Goal: Task Accomplishment & Management: Manage account settings

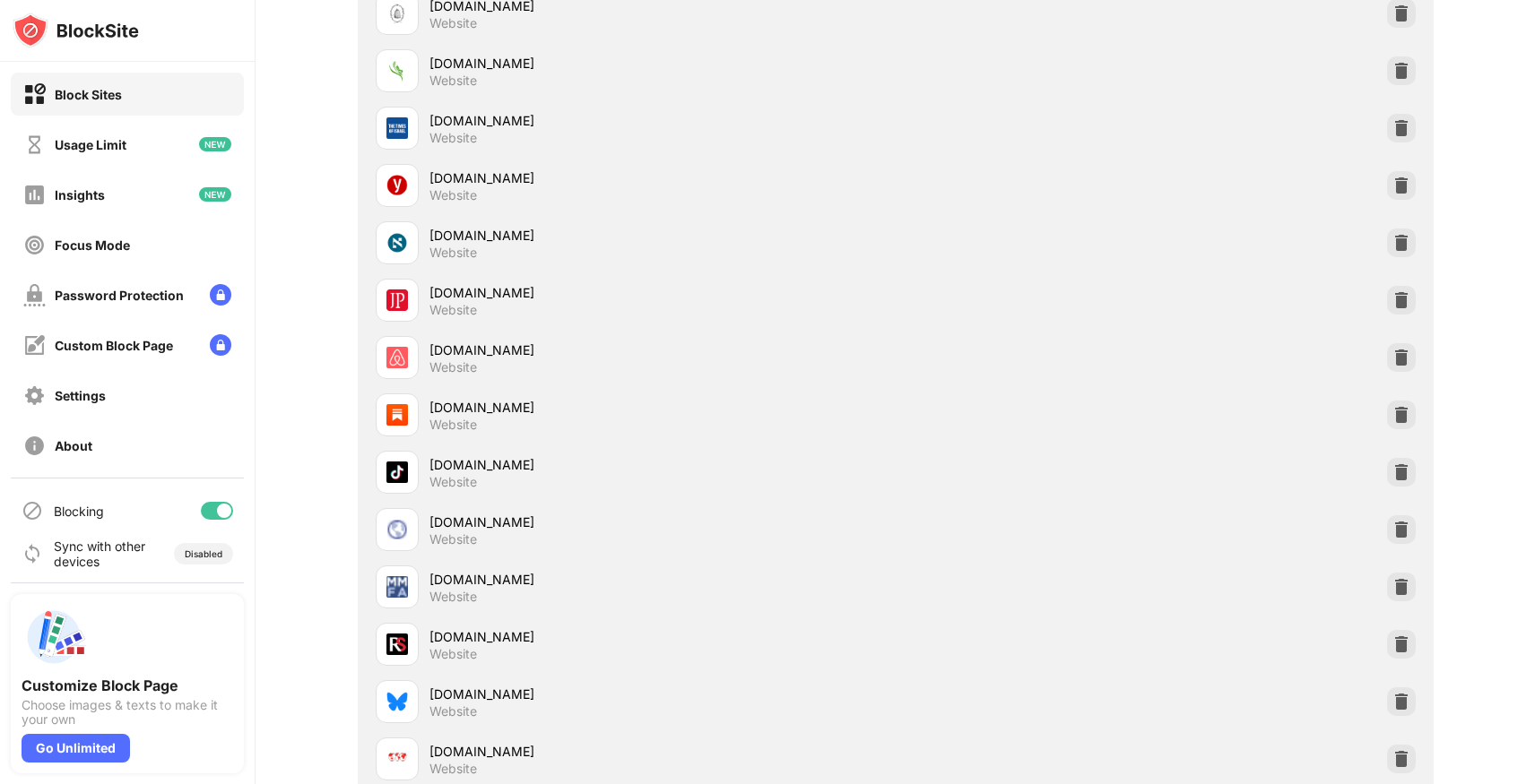
scroll to position [1402, 0]
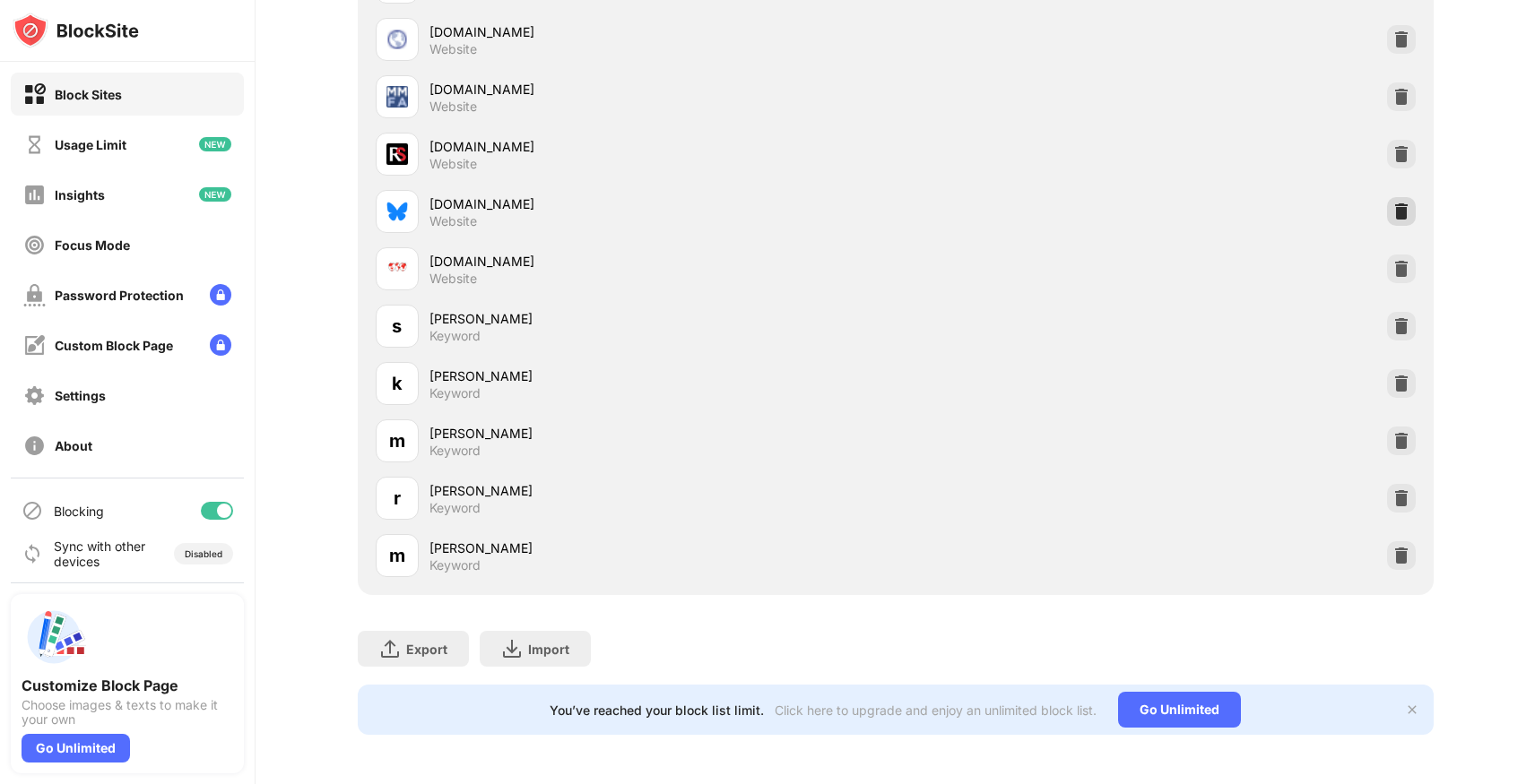
click at [1403, 213] on img at bounding box center [1401, 211] width 18 height 18
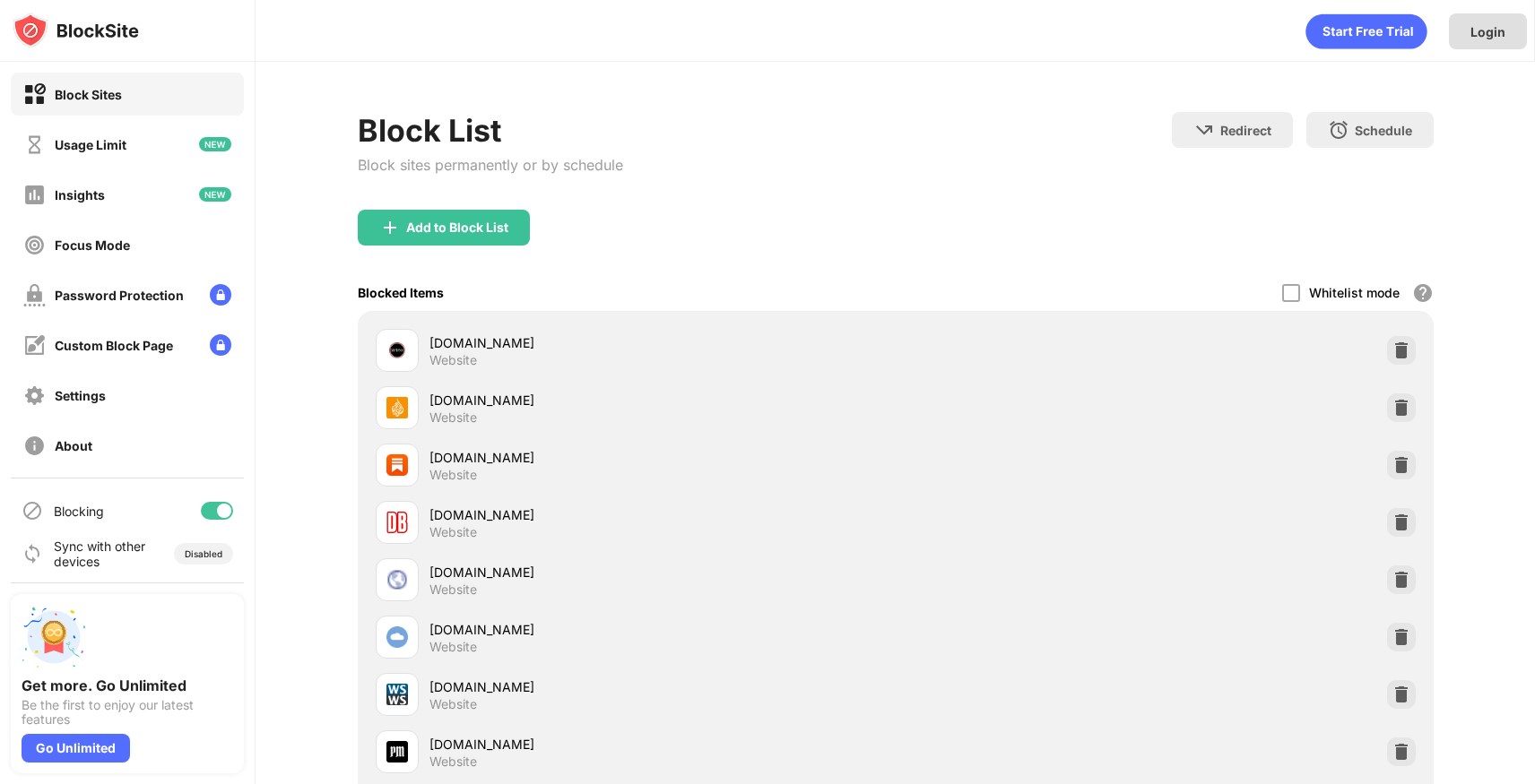
click at [1482, 25] on div "Login" at bounding box center [1487, 32] width 35 height 15
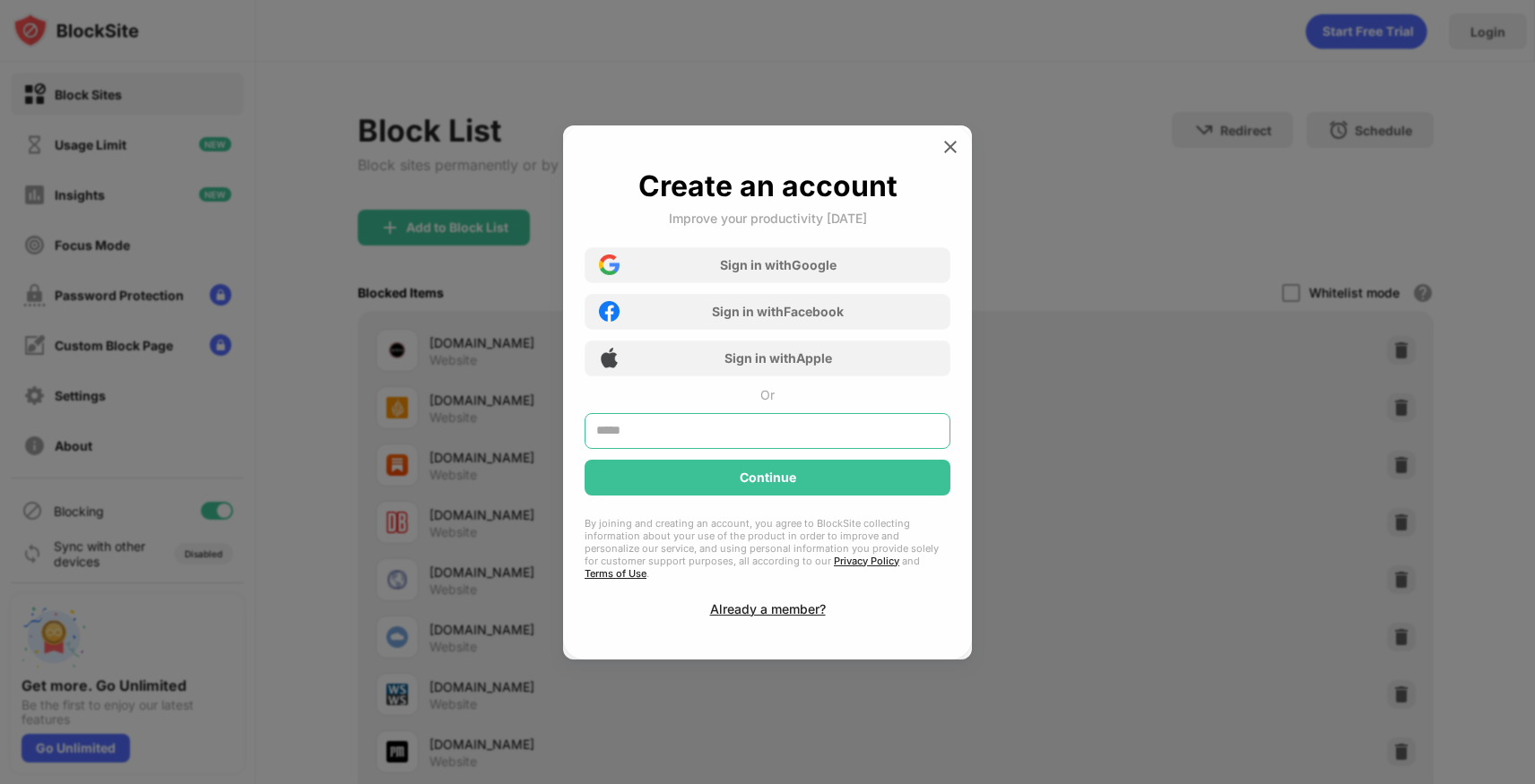
click at [725, 447] on input "text" at bounding box center [768, 431] width 366 height 36
type input "**********"
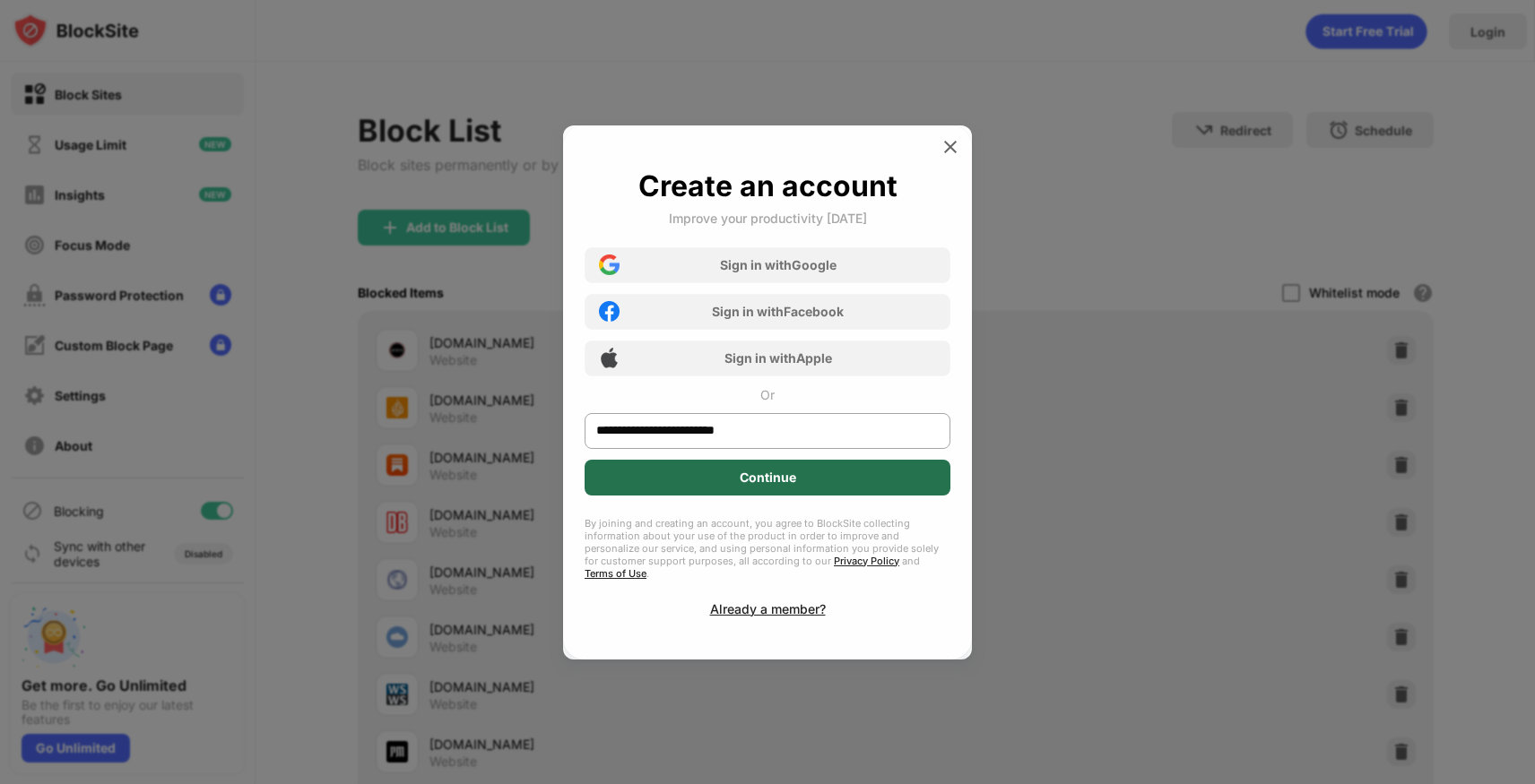
click at [739, 485] on div "Continue" at bounding box center [768, 478] width 56 height 14
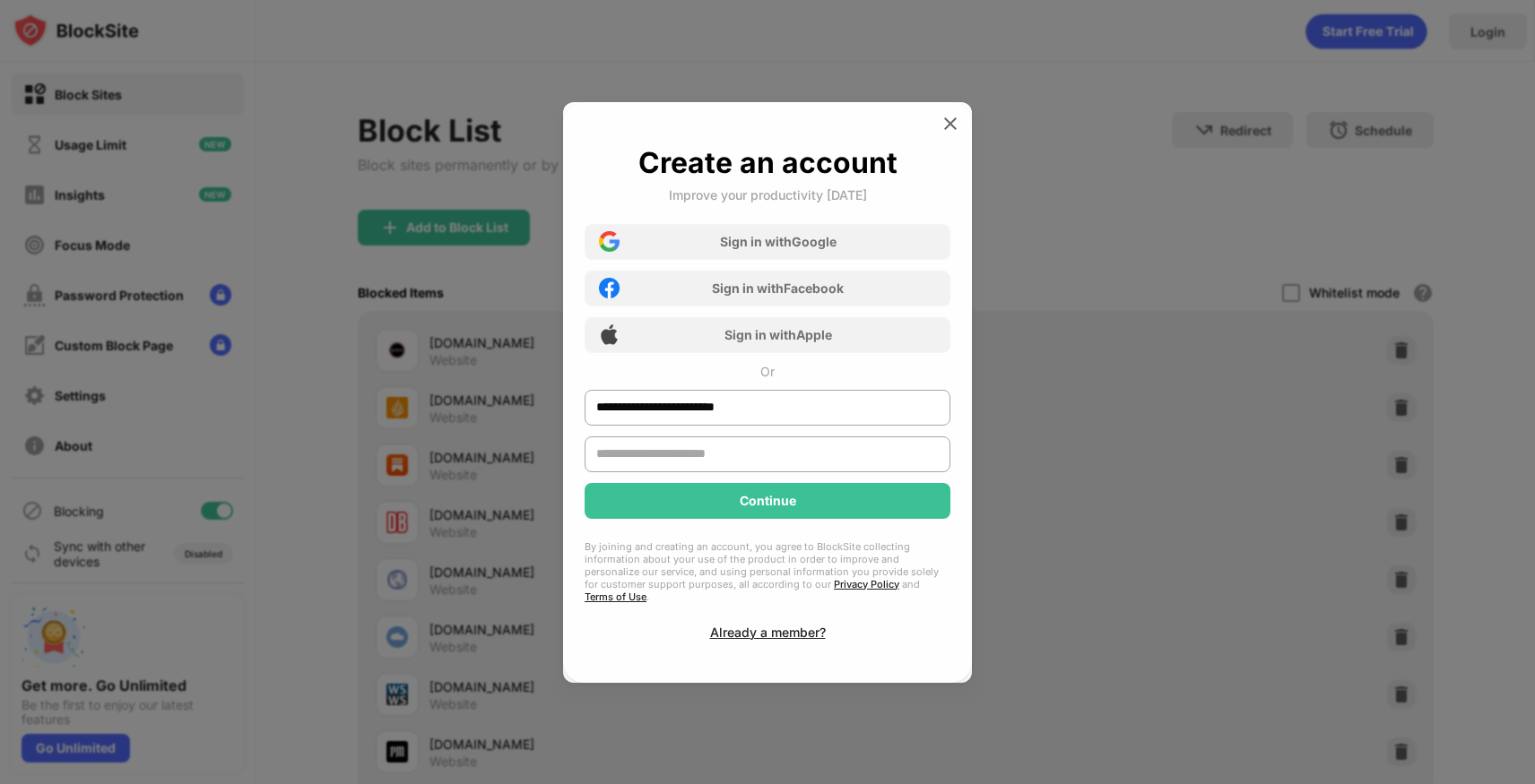
click at [739, 458] on input "text" at bounding box center [768, 454] width 366 height 36
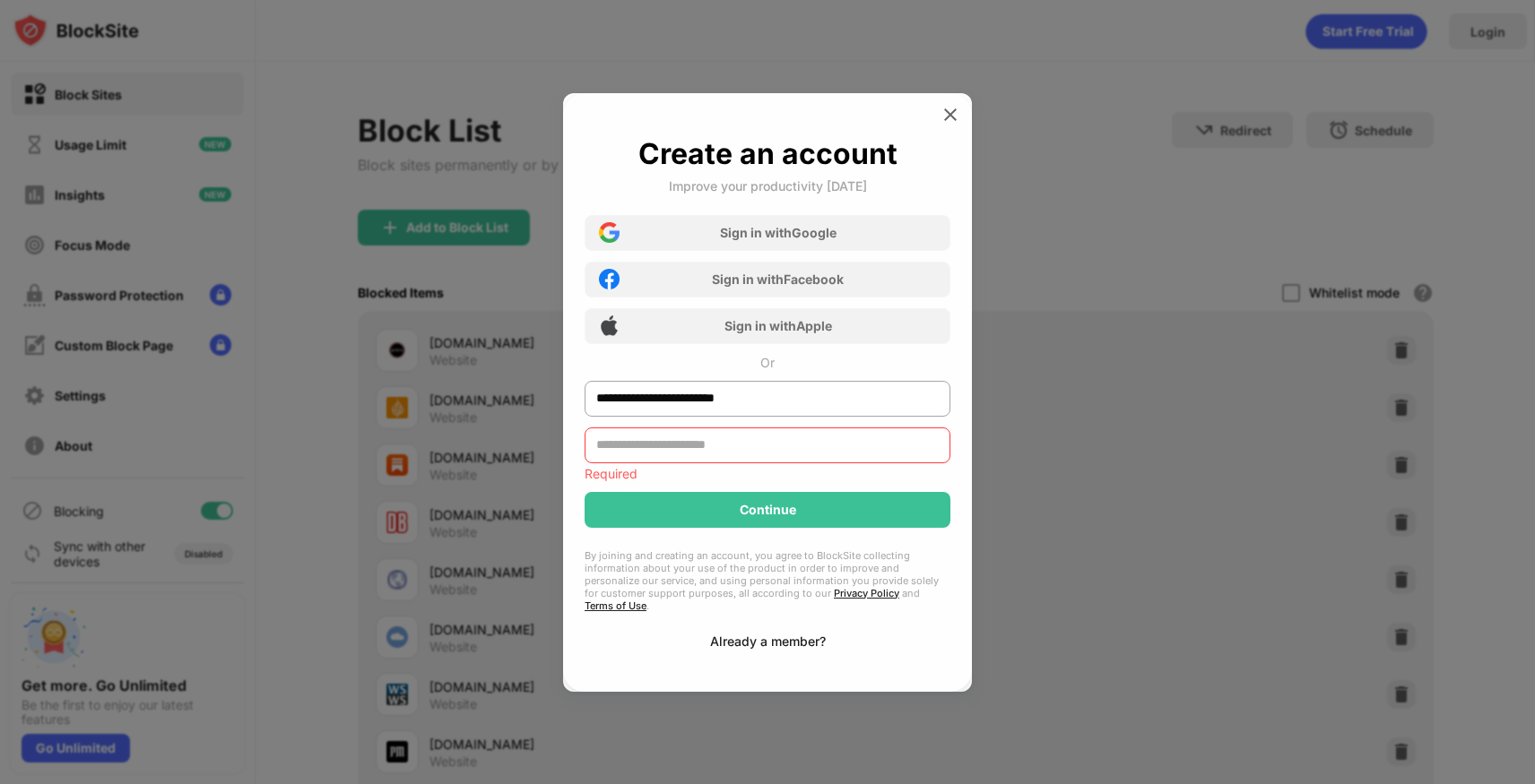
click at [748, 634] on div "Already a member?" at bounding box center [768, 641] width 116 height 15
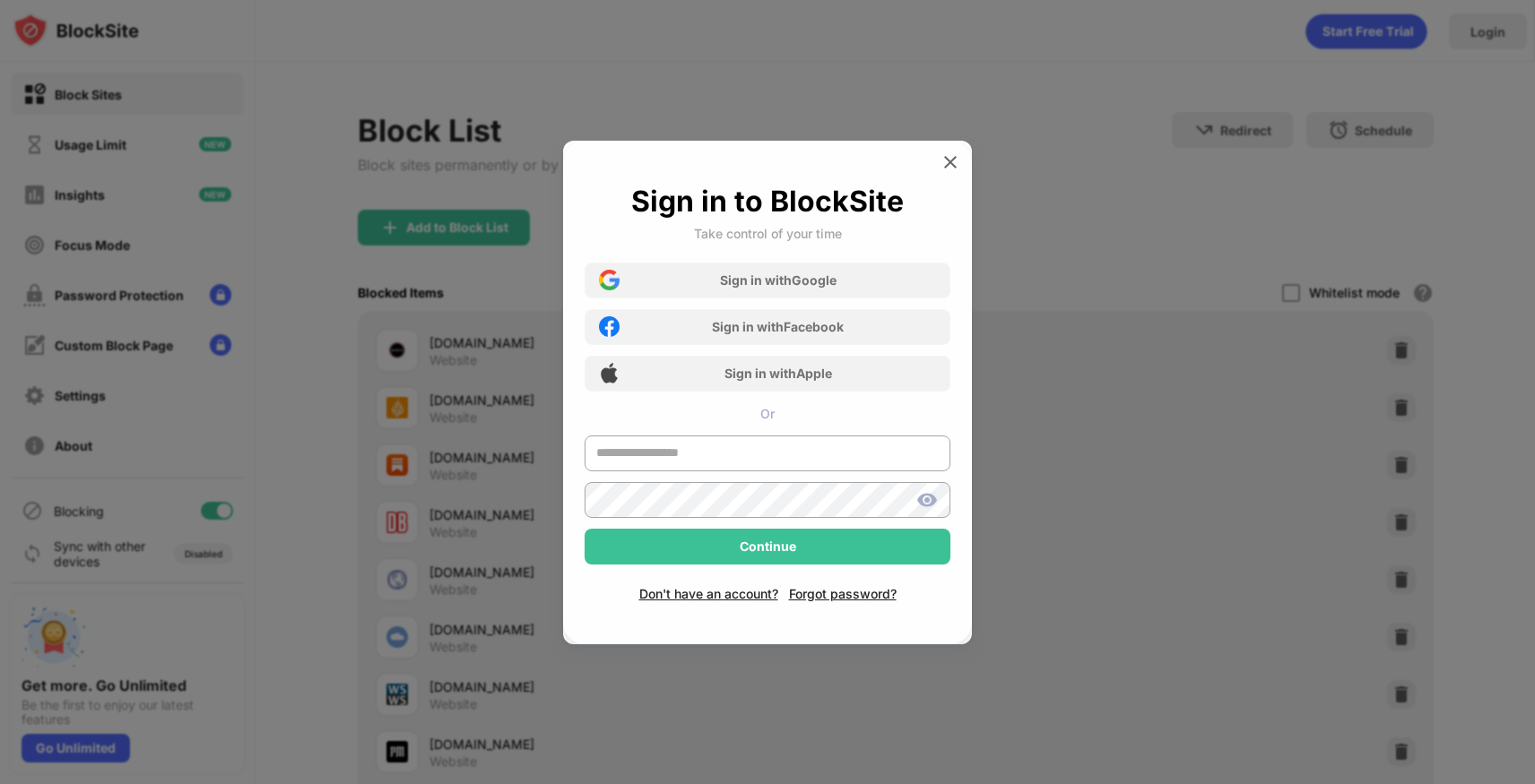
click at [741, 431] on div "Sign in with Google Sign in with Facebook Sign in with Apple Or" at bounding box center [768, 391] width 366 height 277
click at [741, 457] on input "text" at bounding box center [768, 453] width 366 height 36
type input "**********"
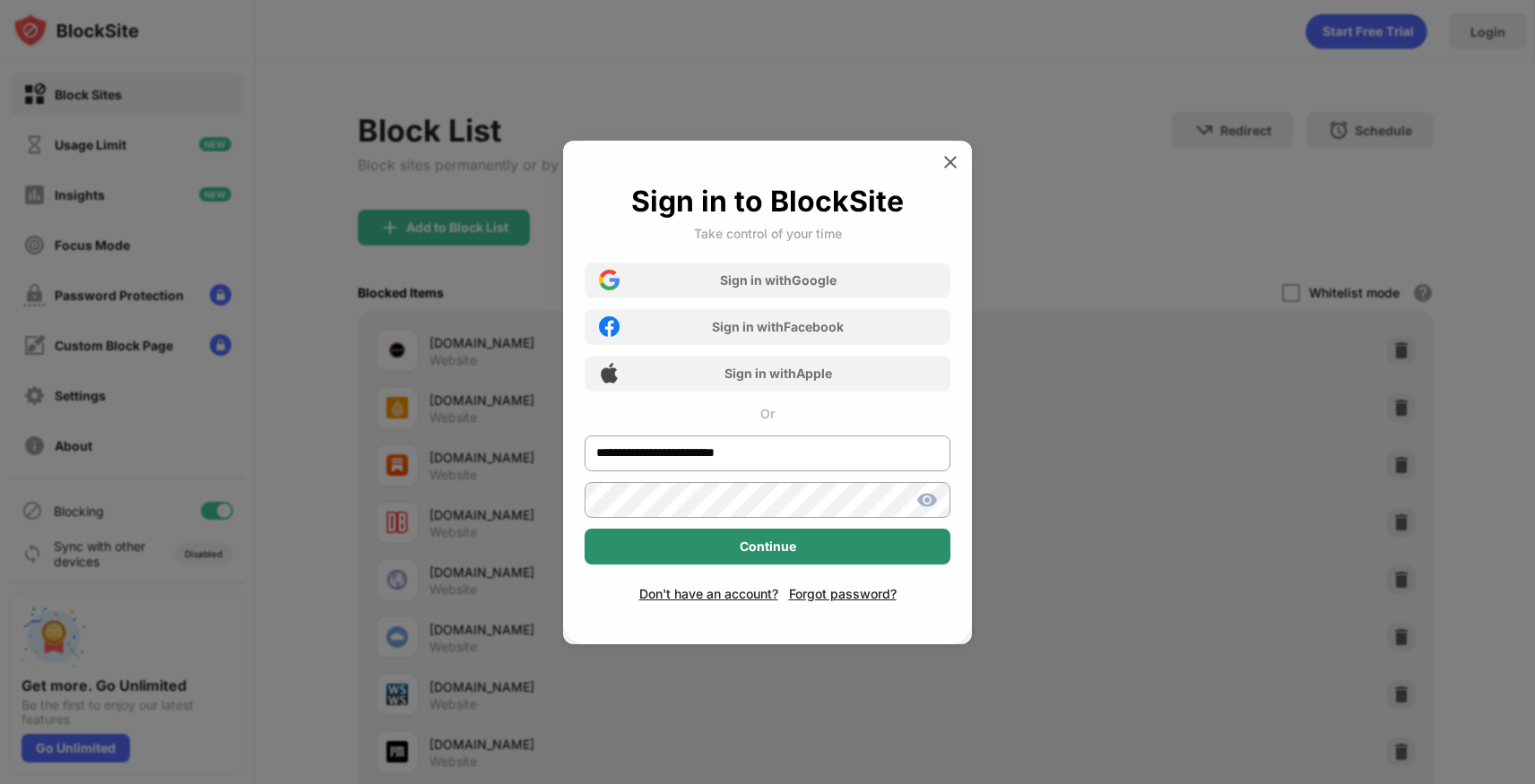
click at [740, 540] on div "Continue" at bounding box center [768, 547] width 56 height 14
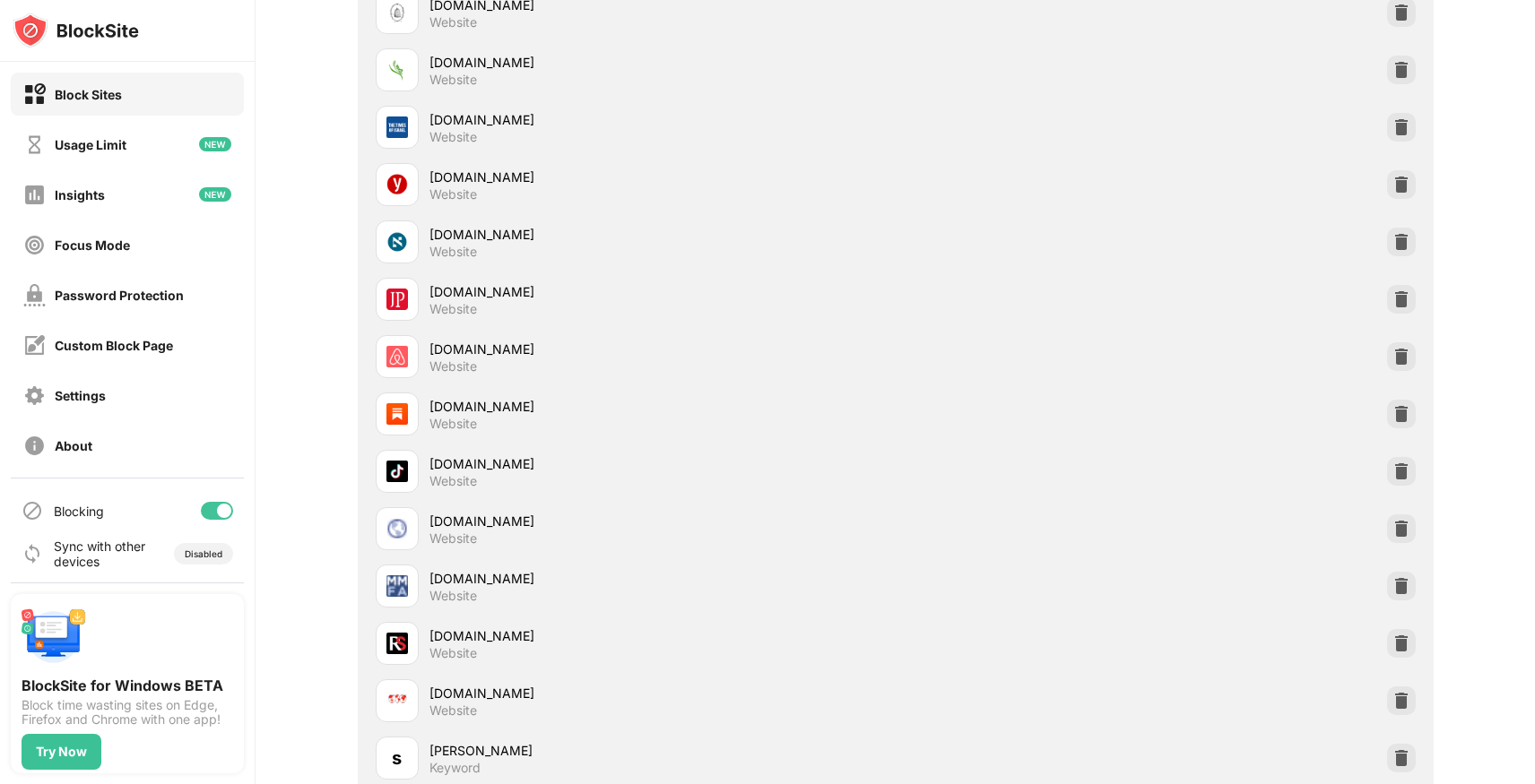
scroll to position [1293, 0]
